Goal: Transaction & Acquisition: Book appointment/travel/reservation

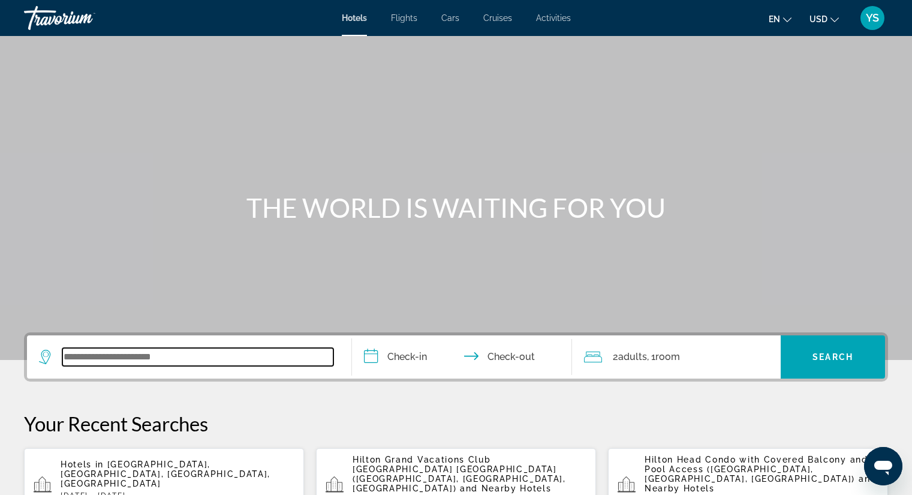
click at [153, 359] on input "Search widget" at bounding box center [197, 357] width 271 height 18
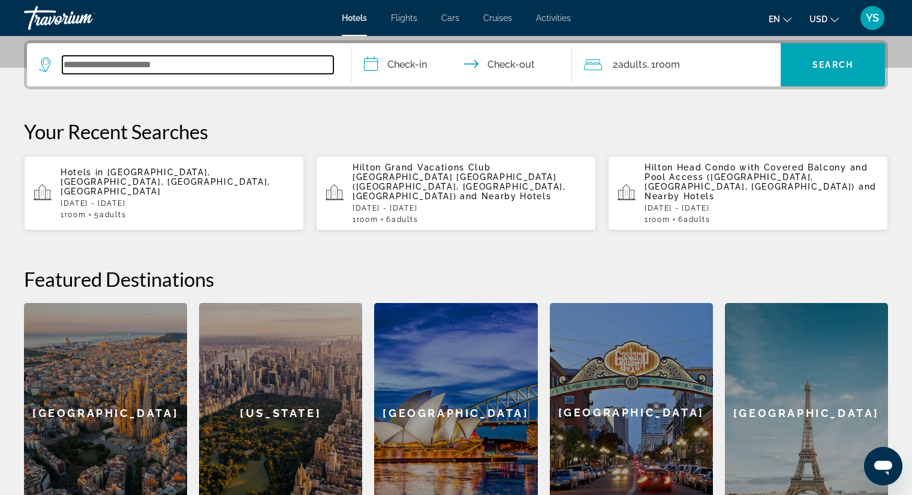
scroll to position [293, 0]
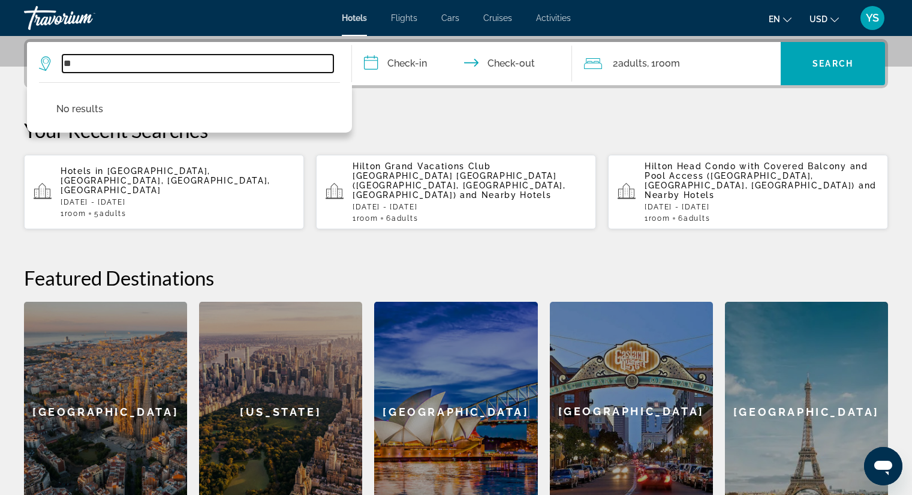
type input "*"
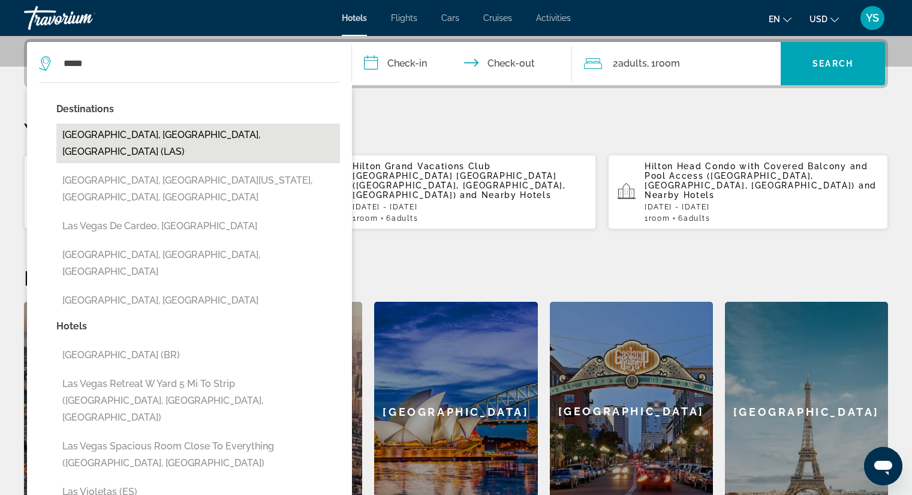
click at [139, 129] on button "[GEOGRAPHIC_DATA], [GEOGRAPHIC_DATA], [GEOGRAPHIC_DATA] (LAS)" at bounding box center [198, 144] width 284 height 40
type input "**********"
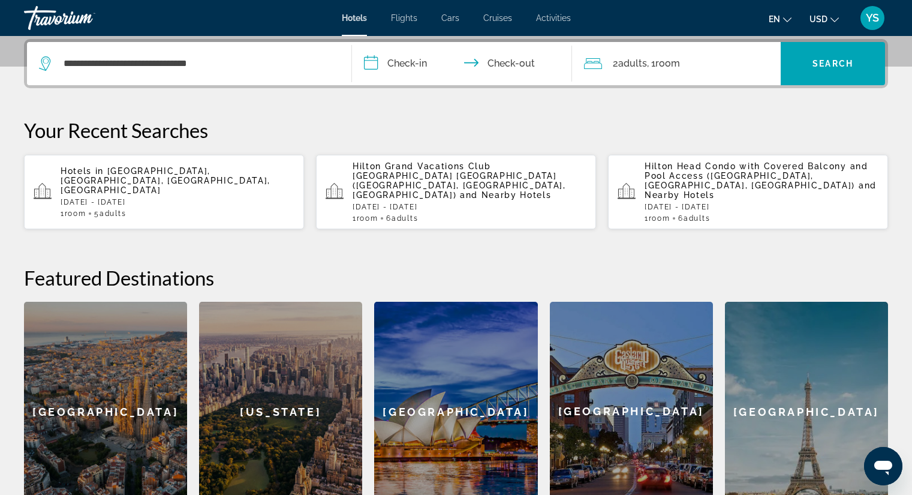
click at [399, 64] on input "**********" at bounding box center [465, 65] width 226 height 47
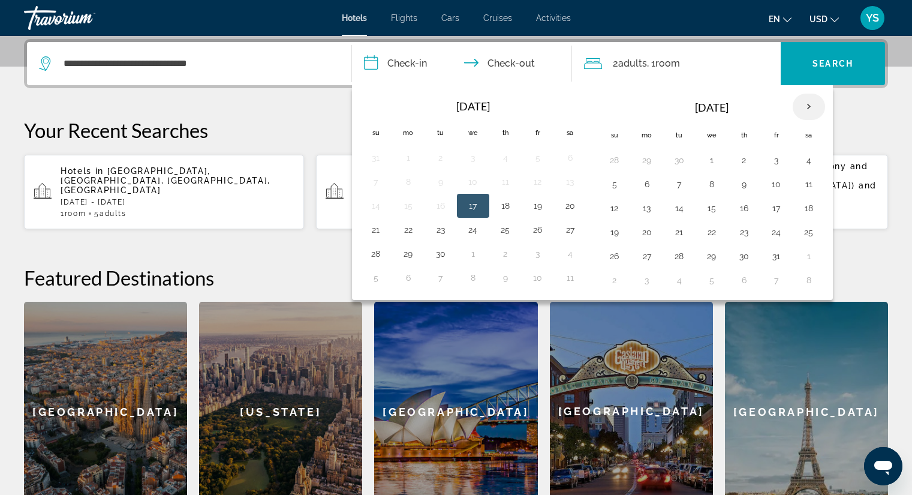
click at [806, 100] on th "Next month" at bounding box center [809, 107] width 32 height 26
click at [647, 187] on button "3" at bounding box center [647, 184] width 19 height 17
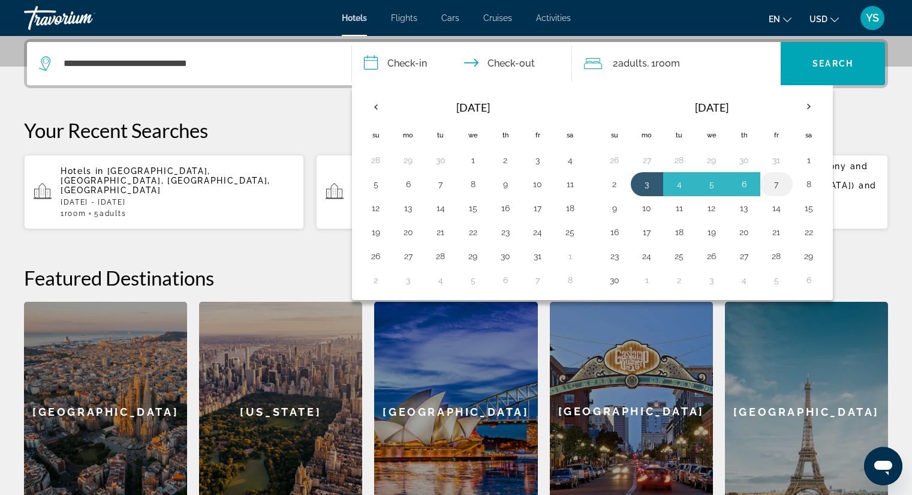
click at [773, 185] on button "7" at bounding box center [776, 184] width 19 height 17
type input "**********"
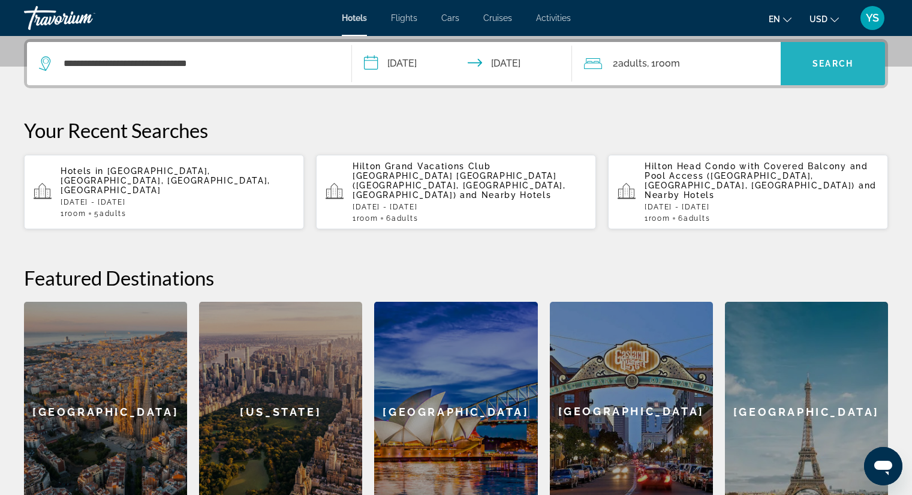
click at [820, 50] on span "Search widget" at bounding box center [833, 63] width 104 height 29
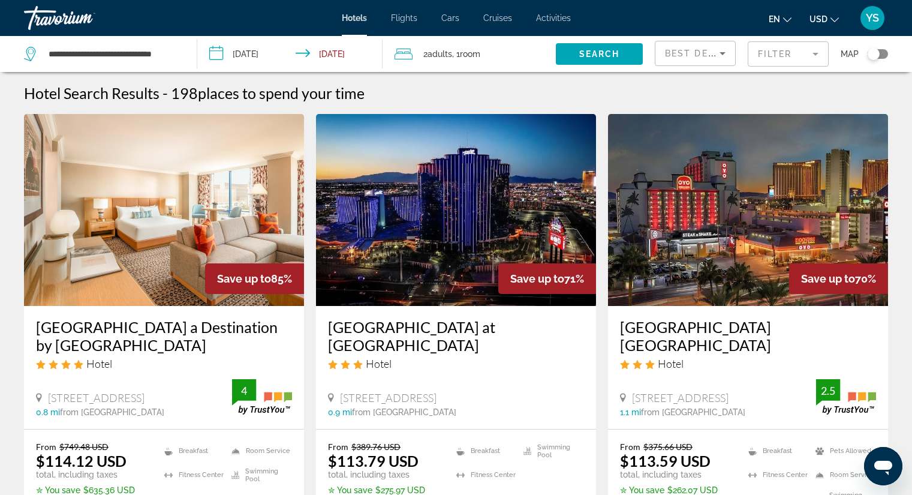
scroll to position [60, 0]
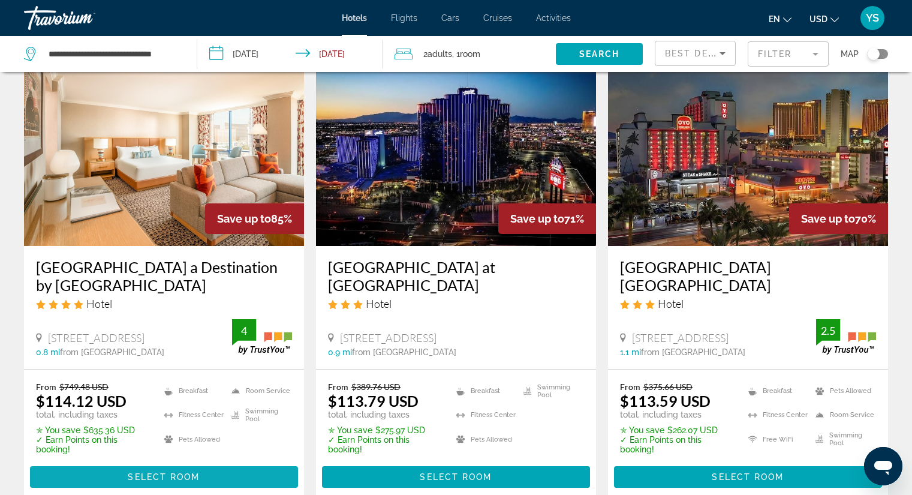
click at [167, 476] on span "Select Room" at bounding box center [164, 477] width 72 height 10
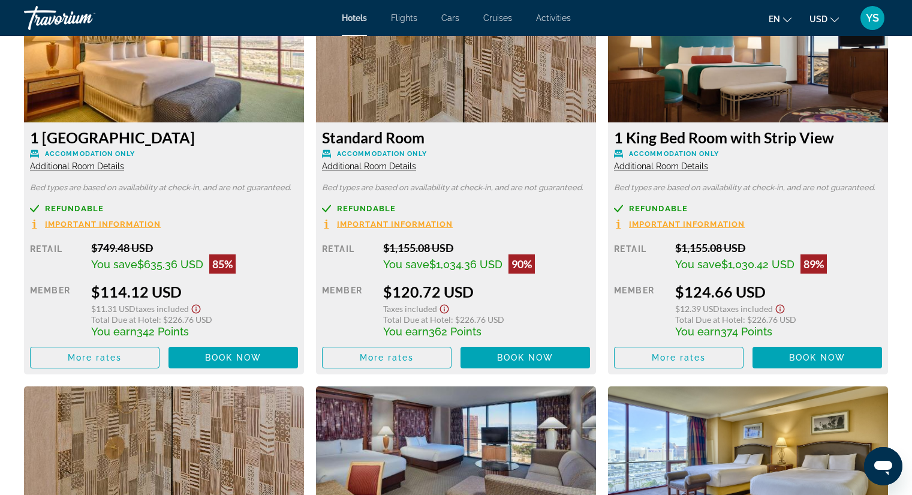
scroll to position [1666, 0]
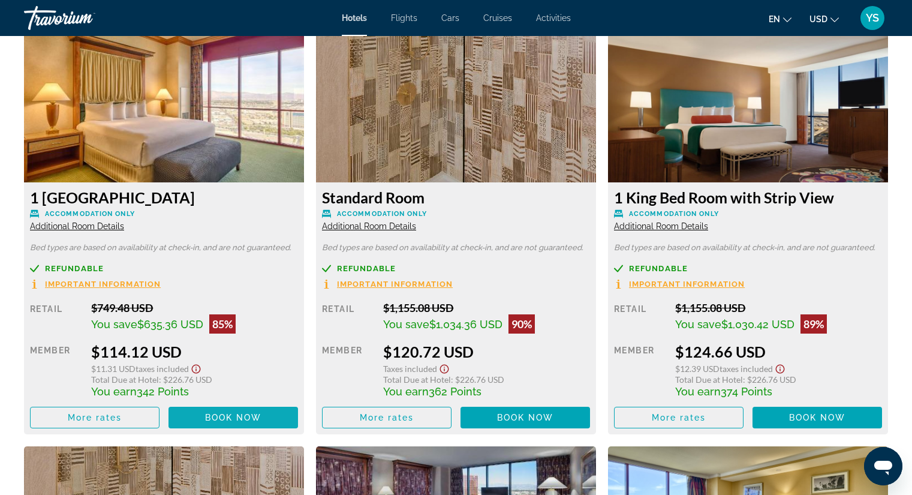
click at [278, 416] on span "Main content" at bounding box center [234, 417] width 130 height 29
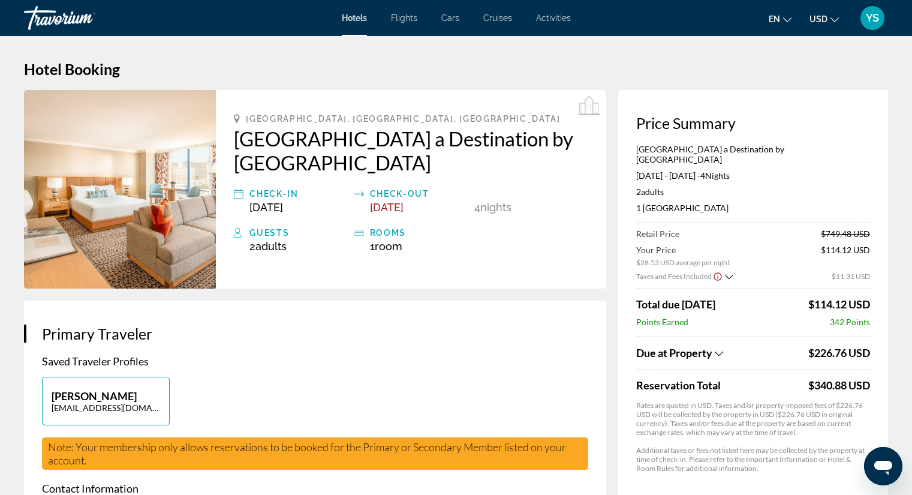
click at [717, 348] on icon "Show Taxes and Fees breakdown" at bounding box center [719, 353] width 8 height 10
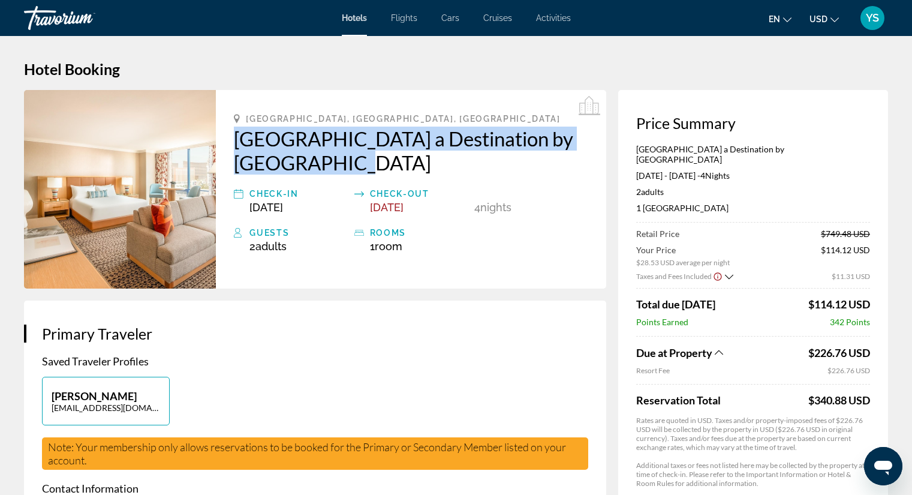
drag, startPoint x: 232, startPoint y: 136, endPoint x: 312, endPoint y: 160, distance: 83.1
click at [358, 170] on div "[GEOGRAPHIC_DATA], [GEOGRAPHIC_DATA], [GEOGRAPHIC_DATA] a Destination by [GEOGR…" at bounding box center [411, 189] width 390 height 199
copy h2 "[GEOGRAPHIC_DATA] a Destination by [GEOGRAPHIC_DATA]"
